Goal: Find contact information: Find contact information

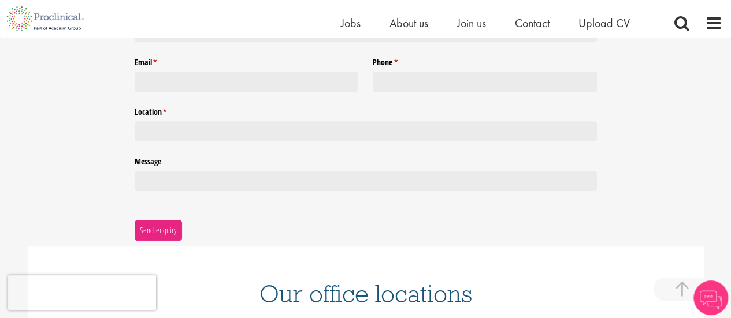
scroll to position [554, 0]
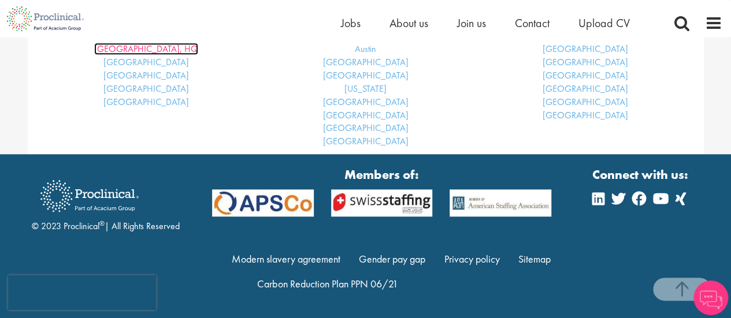
click at [160, 55] on link "London, HQ" at bounding box center [146, 49] width 104 height 12
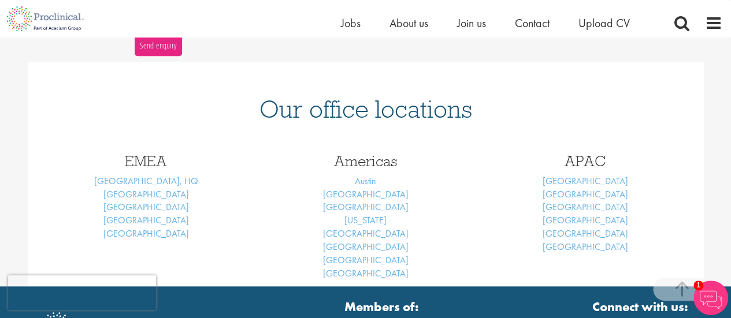
scroll to position [513, 0]
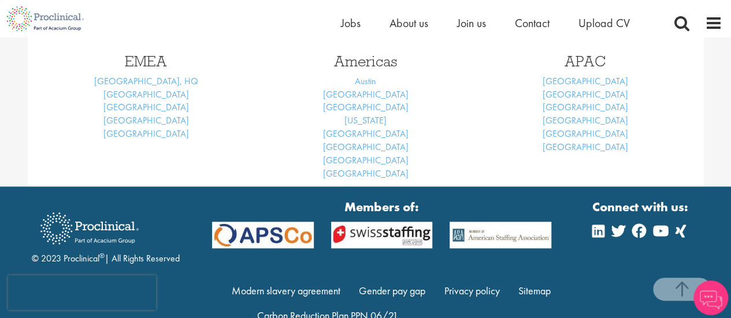
scroll to position [526, 0]
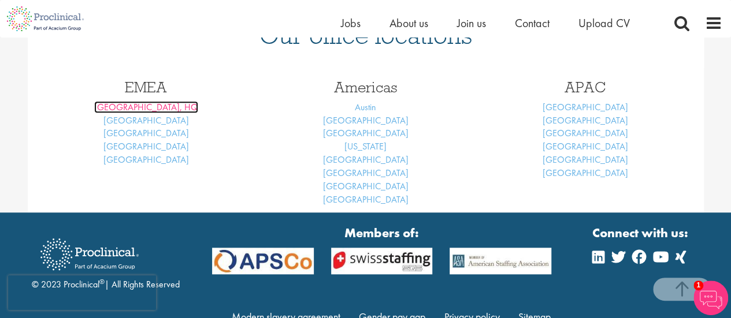
click at [149, 109] on link "[GEOGRAPHIC_DATA], HQ" at bounding box center [146, 107] width 104 height 12
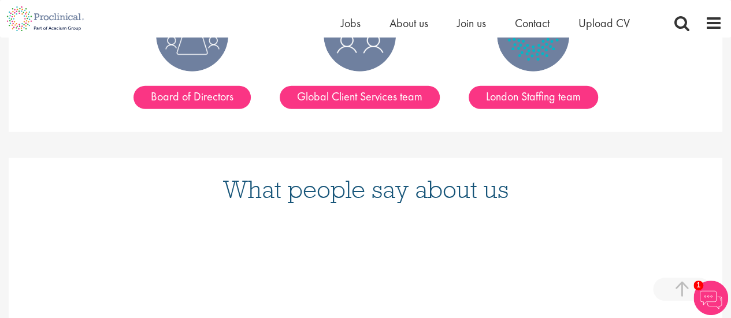
scroll to position [1445, 0]
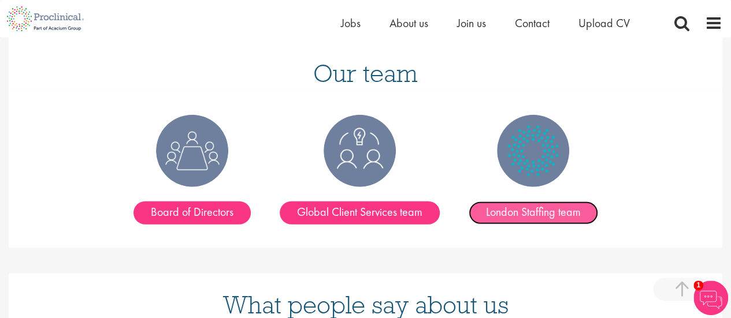
click at [525, 202] on link "London Staffing team" at bounding box center [533, 213] width 129 height 23
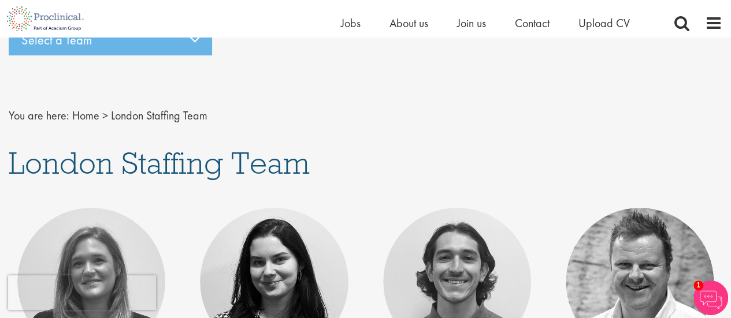
scroll to position [58, 0]
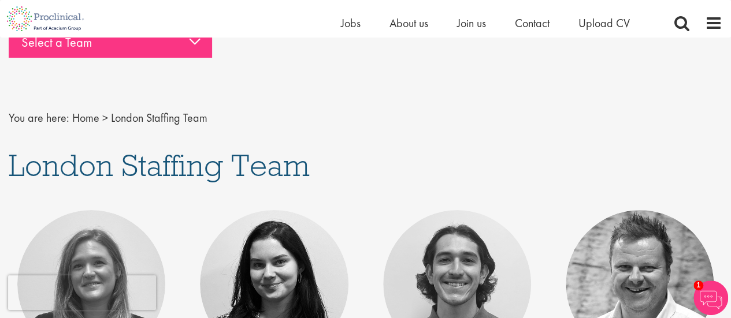
click at [184, 45] on div "Select a Team" at bounding box center [110, 43] width 203 height 29
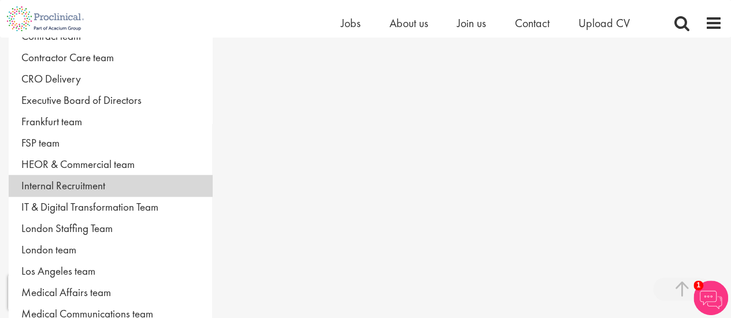
scroll to position [231, 0]
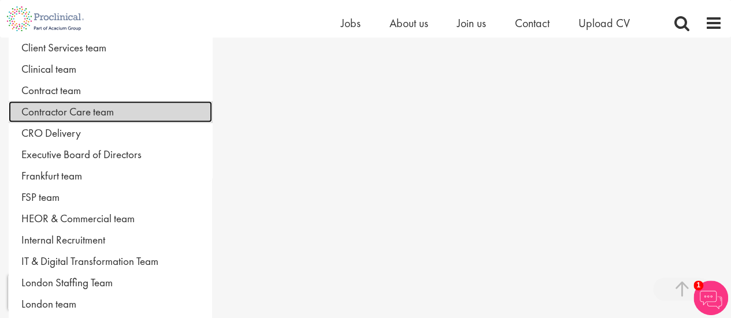
click at [187, 113] on link "Contractor Care team" at bounding box center [110, 111] width 203 height 21
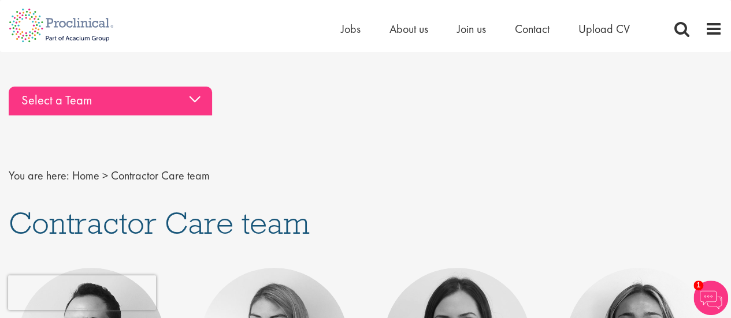
click at [123, 94] on div "Select a Team" at bounding box center [110, 101] width 203 height 29
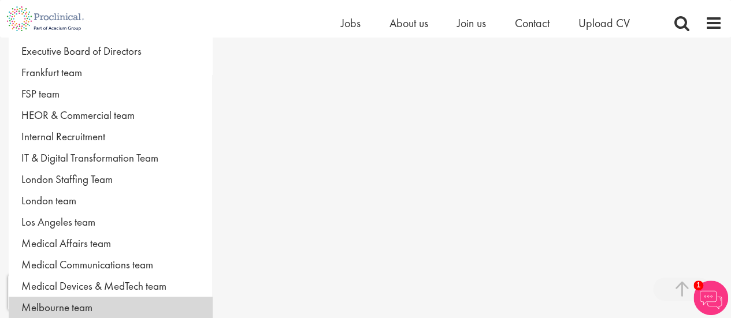
scroll to position [289, 0]
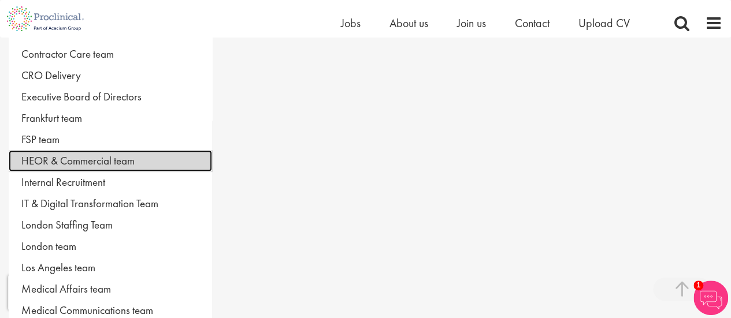
click at [71, 150] on link "HEOR & Commercial team" at bounding box center [110, 160] width 203 height 21
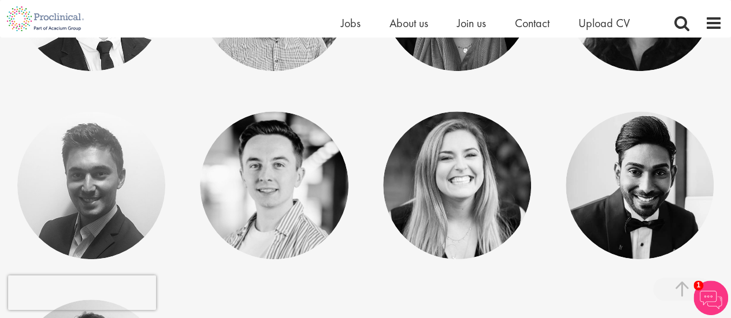
scroll to position [405, 0]
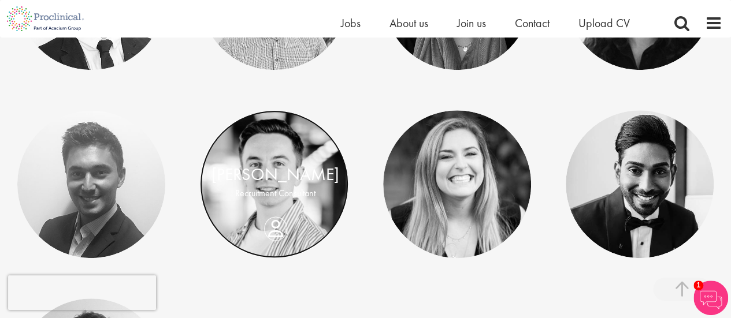
click at [262, 223] on link at bounding box center [274, 184] width 148 height 148
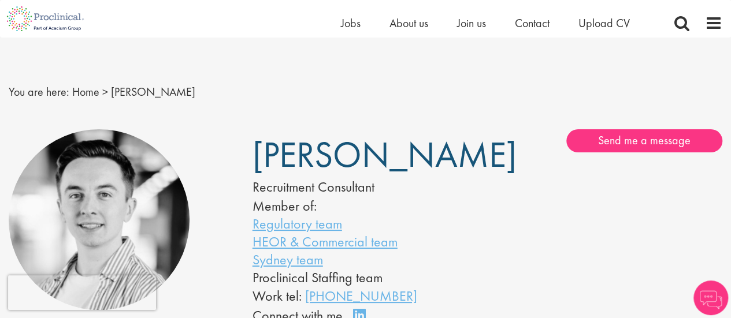
scroll to position [116, 0]
